Goal: Find specific page/section: Find specific page/section

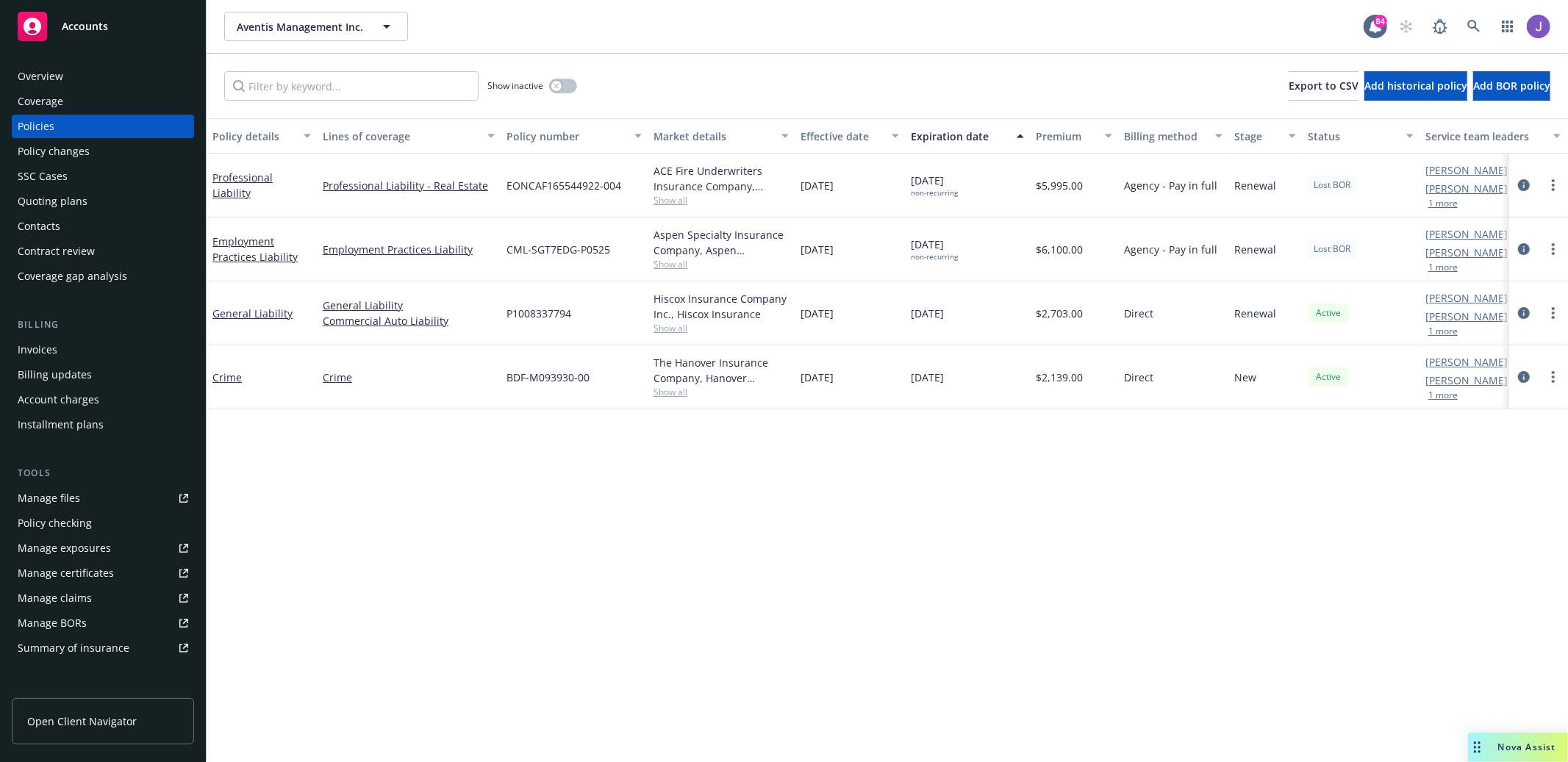
click at [1300, 494] on div "Policy details Lines of coverage Policy number Market details Effective date Ex…" at bounding box center [886, 440] width 1361 height 645
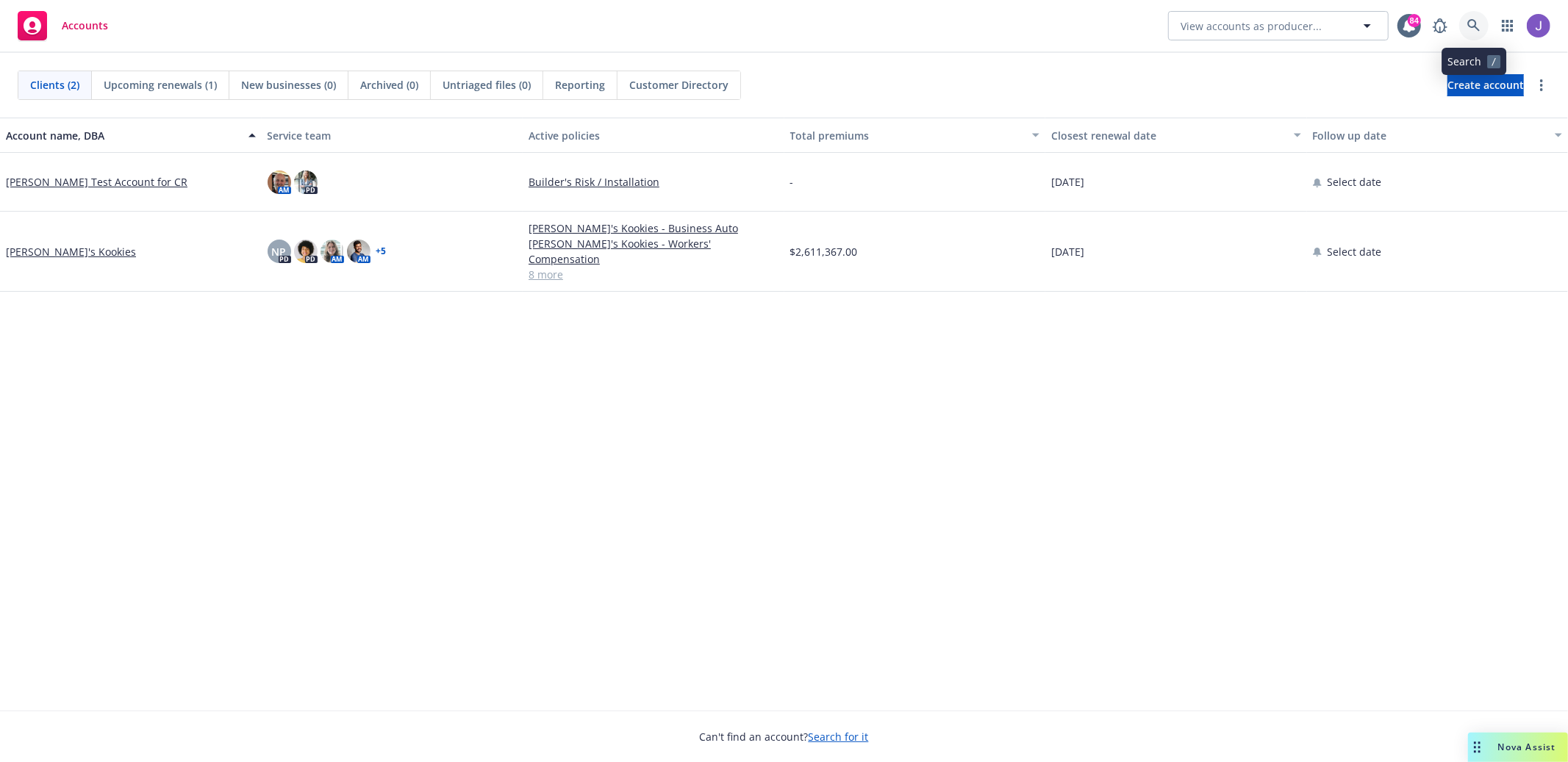
click at [1472, 21] on icon at bounding box center [1473, 25] width 14 height 14
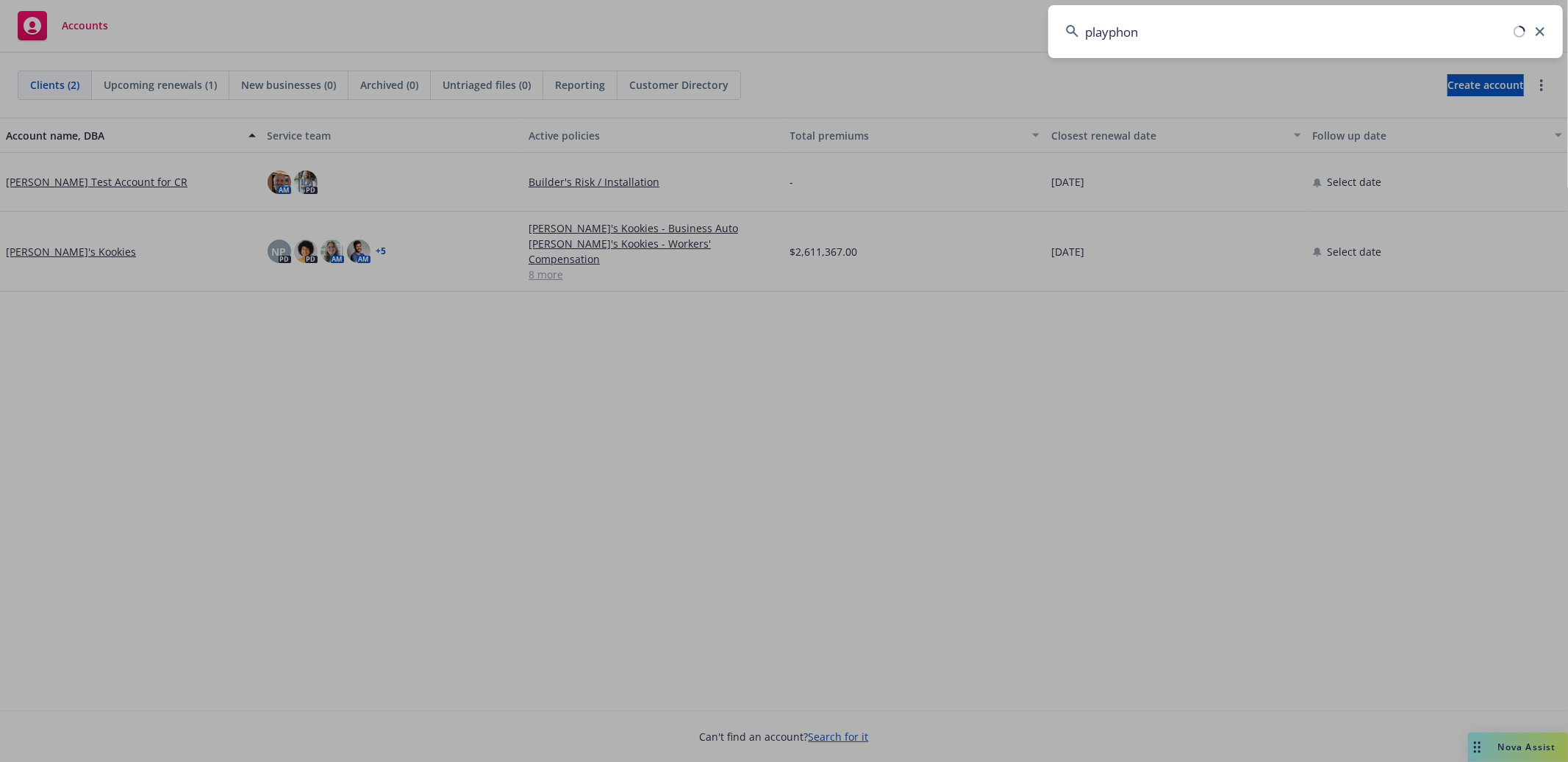
type input "playphone"
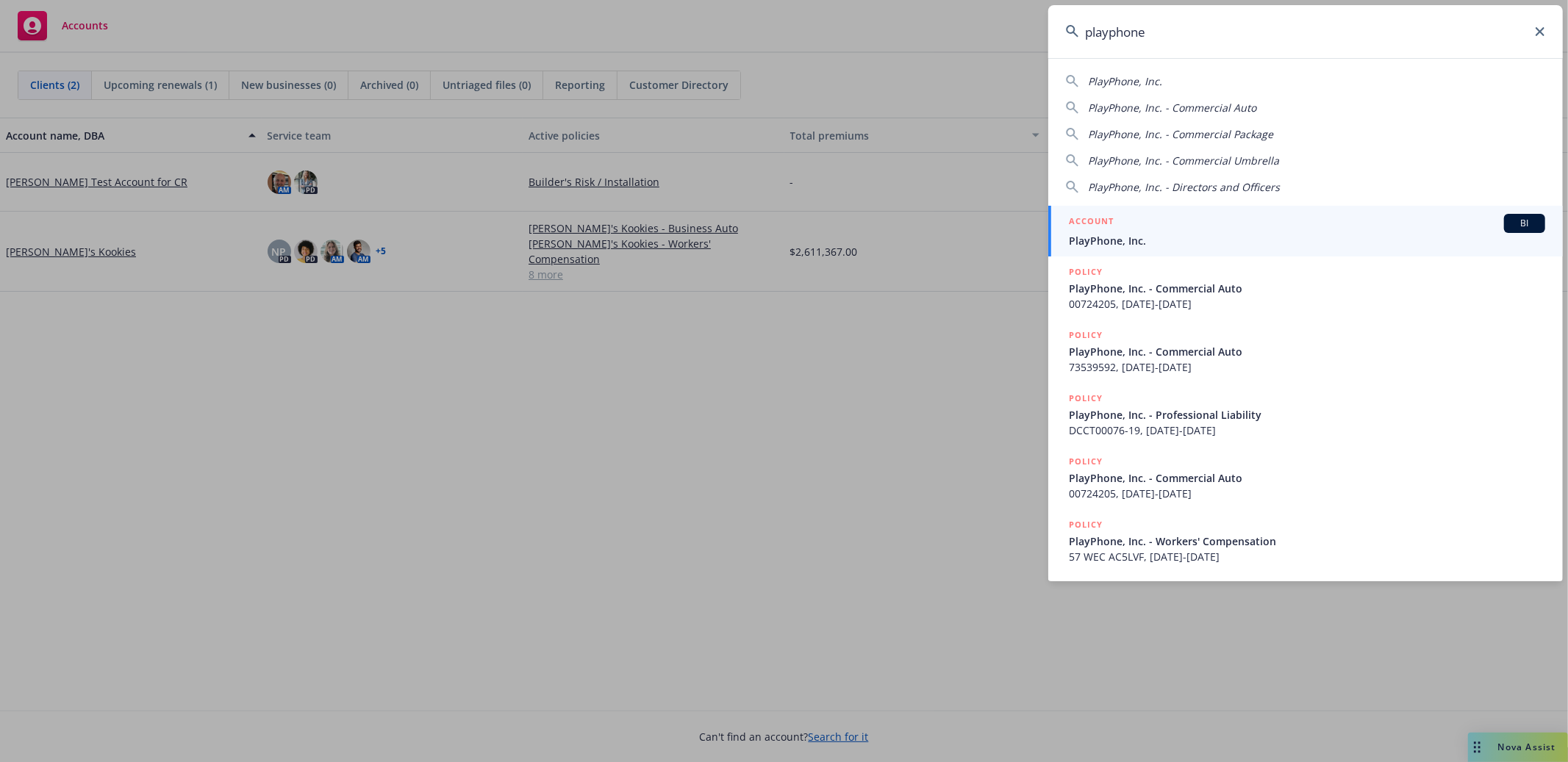
click at [1337, 234] on span "PlayPhone, Inc." at bounding box center [1307, 240] width 476 height 15
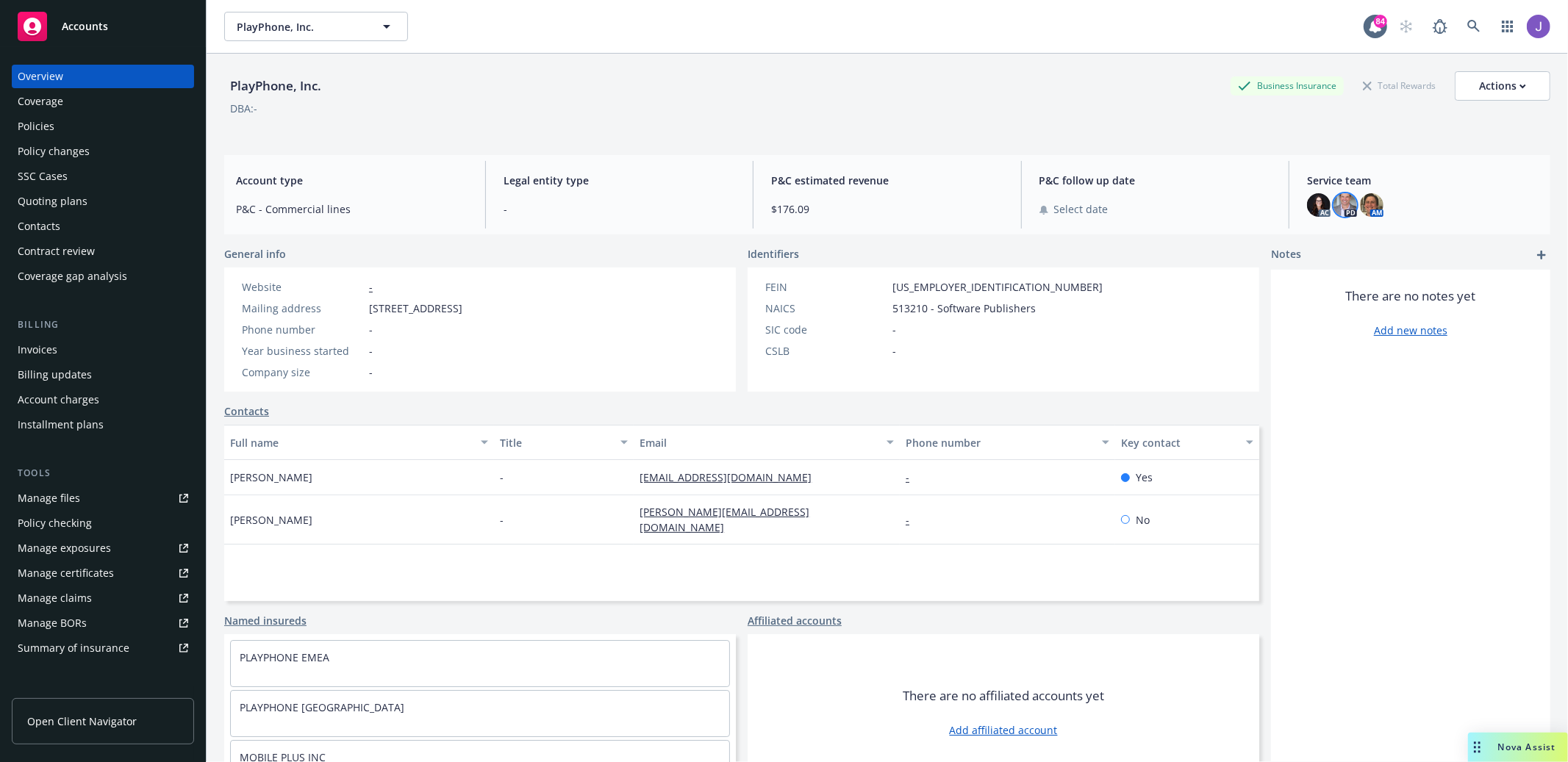
click at [1349, 214] on img at bounding box center [1345, 206] width 24 height 24
